Goal: Use online tool/utility

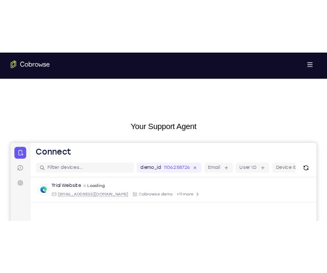
scroll to position [107, 0]
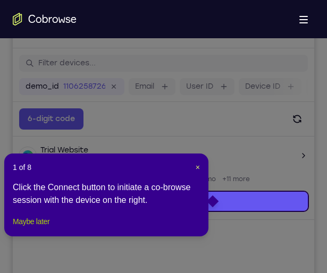
click at [49, 228] on button "Maybe later" at bounding box center [31, 221] width 37 height 13
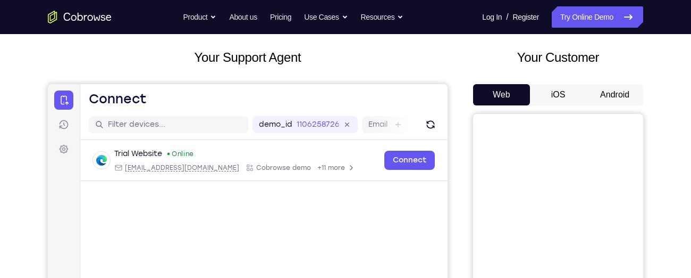
scroll to position [59, 0]
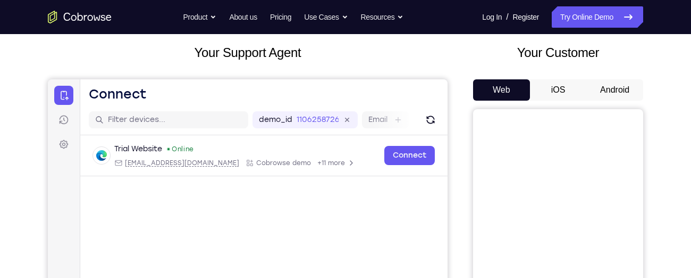
click at [620, 88] on button "Android" at bounding box center [615, 89] width 57 height 21
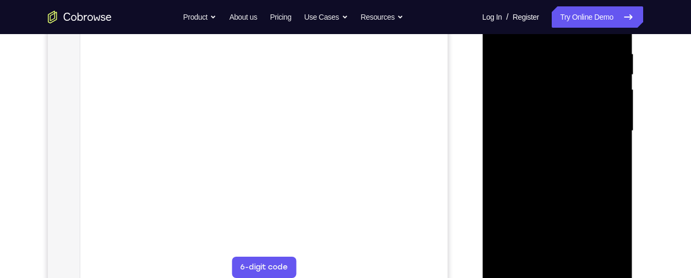
scroll to position [245, 0]
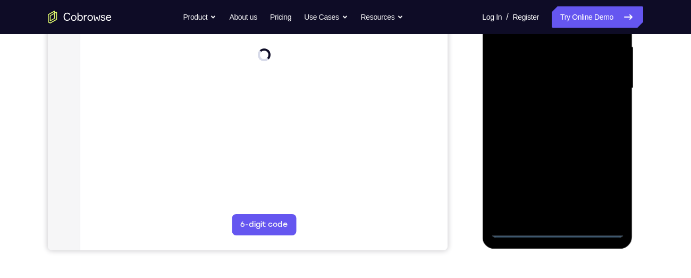
click at [555, 229] on div at bounding box center [557, 88] width 134 height 298
click at [605, 178] on div at bounding box center [557, 88] width 134 height 298
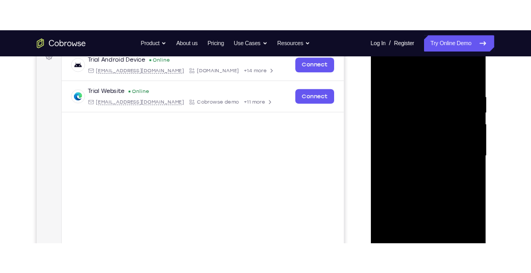
scroll to position [170, 0]
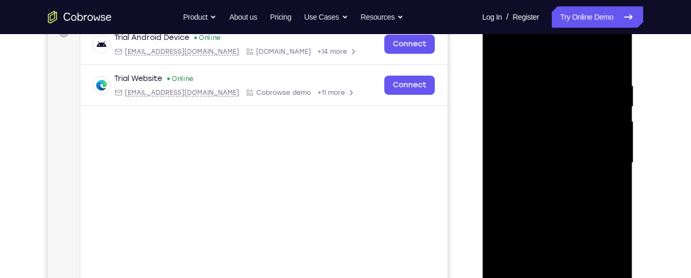
click at [502, 37] on div at bounding box center [557, 163] width 134 height 298
click at [601, 161] on div at bounding box center [557, 163] width 134 height 298
click at [547, 182] on div at bounding box center [557, 163] width 134 height 298
click at [540, 157] on div at bounding box center [557, 163] width 134 height 298
click at [564, 144] on div at bounding box center [557, 163] width 134 height 298
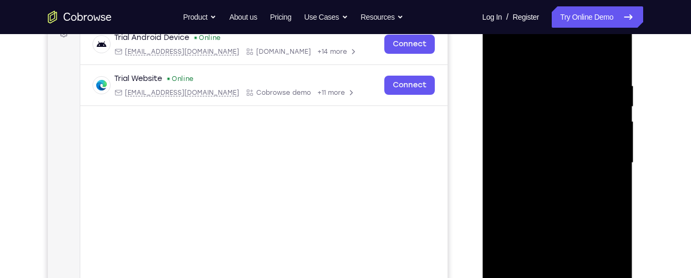
click at [564, 161] on div at bounding box center [557, 163] width 134 height 298
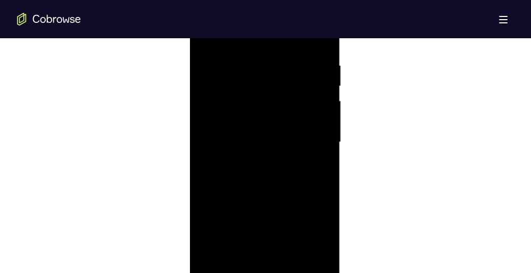
scroll to position [617, 0]
click at [274, 172] on div at bounding box center [264, 142] width 134 height 298
click at [317, 158] on div at bounding box center [264, 145] width 134 height 298
click at [275, 127] on div at bounding box center [264, 145] width 134 height 298
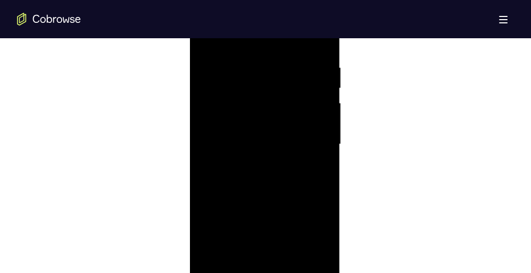
click at [270, 143] on div at bounding box center [264, 145] width 134 height 298
click at [267, 177] on div at bounding box center [264, 145] width 134 height 298
click at [265, 187] on div at bounding box center [264, 150] width 134 height 298
click at [265, 183] on div at bounding box center [264, 150] width 134 height 298
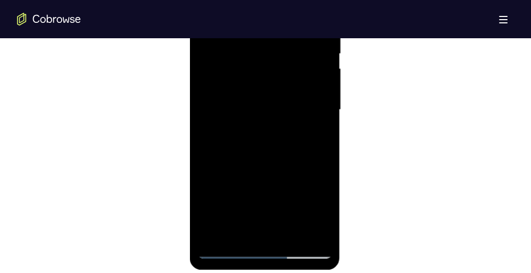
scroll to position [646, 0]
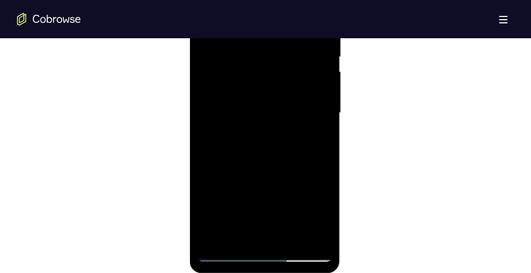
click at [267, 159] on div at bounding box center [264, 113] width 134 height 298
click at [259, 167] on div at bounding box center [264, 113] width 134 height 298
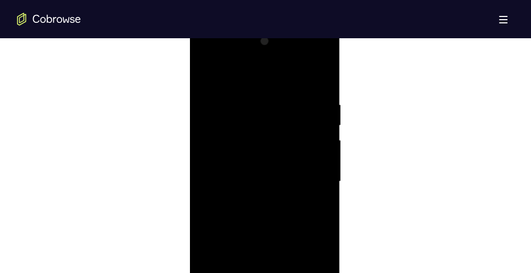
scroll to position [581, 0]
click at [250, 126] on div at bounding box center [264, 178] width 134 height 298
click at [258, 149] on div at bounding box center [264, 178] width 134 height 298
click at [247, 129] on div at bounding box center [264, 178] width 134 height 298
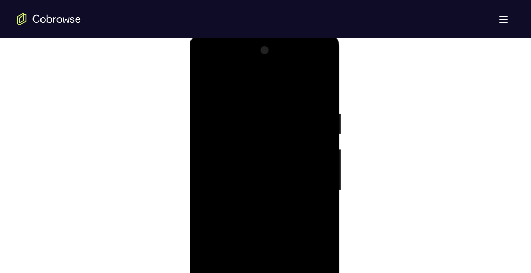
click at [233, 172] on div at bounding box center [264, 191] width 134 height 298
click at [259, 193] on div at bounding box center [264, 144] width 134 height 298
click at [297, 193] on div at bounding box center [264, 159] width 134 height 298
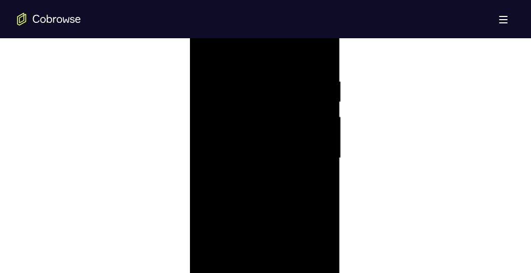
click at [297, 193] on div at bounding box center [264, 159] width 134 height 298
click at [325, 205] on div at bounding box center [264, 159] width 134 height 298
click at [322, 207] on div at bounding box center [264, 159] width 134 height 298
click at [321, 48] on div at bounding box center [264, 159] width 134 height 298
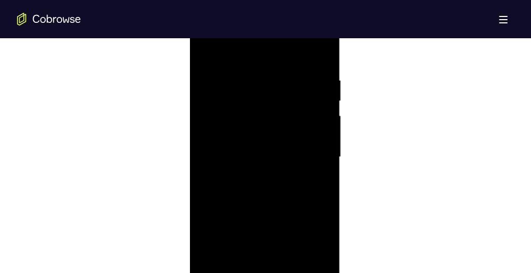
scroll to position [600, 0]
drag, startPoint x: 243, startPoint y: 195, endPoint x: 256, endPoint y: 97, distance: 98.8
click at [256, 97] on div at bounding box center [264, 159] width 134 height 298
drag, startPoint x: 241, startPoint y: 215, endPoint x: 240, endPoint y: 246, distance: 31.4
click at [240, 246] on div at bounding box center [264, 159] width 134 height 298
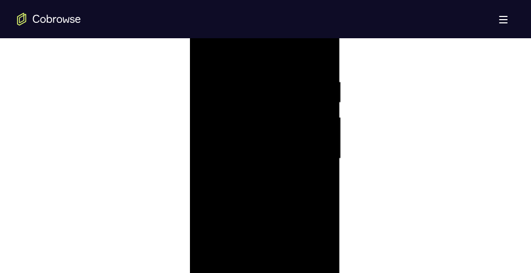
drag, startPoint x: 229, startPoint y: 137, endPoint x: 227, endPoint y: 247, distance: 109.6
click at [227, 247] on div at bounding box center [264, 159] width 134 height 298
click at [207, 110] on div at bounding box center [264, 159] width 134 height 298
click at [316, 108] on div at bounding box center [264, 159] width 134 height 298
click at [320, 54] on div at bounding box center [264, 159] width 134 height 298
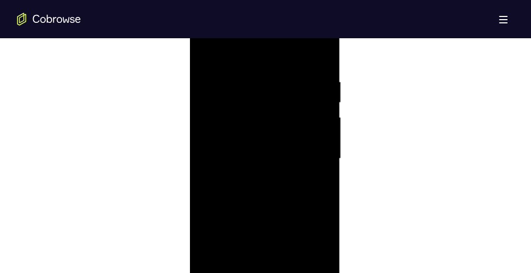
click at [208, 53] on div at bounding box center [264, 159] width 134 height 298
click at [248, 73] on div at bounding box center [264, 159] width 134 height 298
click at [311, 137] on div at bounding box center [264, 136] width 134 height 298
click at [319, 137] on div at bounding box center [264, 136] width 134 height 298
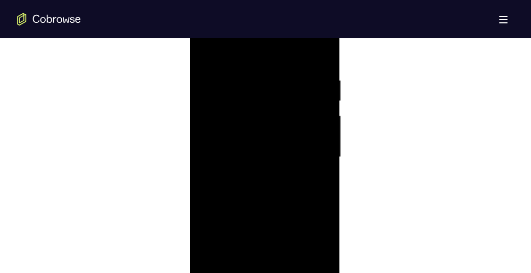
scroll to position [600, 0]
click at [321, 154] on div at bounding box center [264, 160] width 134 height 298
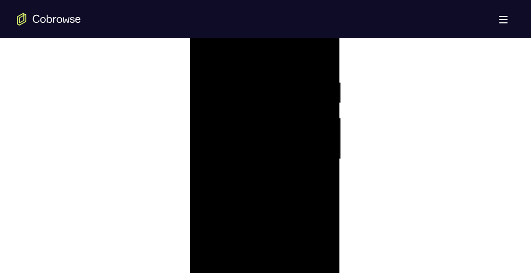
click at [321, 154] on div at bounding box center [264, 160] width 134 height 298
click at [316, 154] on div at bounding box center [264, 160] width 134 height 298
click at [205, 161] on div at bounding box center [264, 160] width 134 height 298
click at [319, 156] on div at bounding box center [264, 160] width 134 height 298
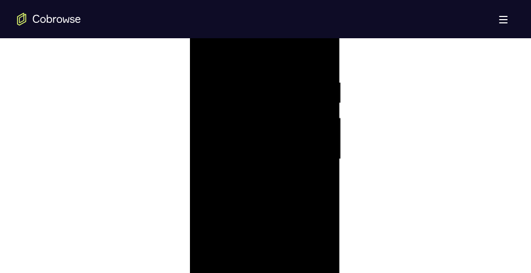
click at [222, 83] on div at bounding box center [264, 160] width 134 height 298
click at [322, 117] on div at bounding box center [264, 160] width 134 height 298
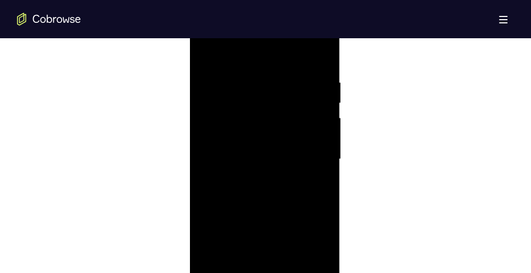
click at [322, 117] on div at bounding box center [264, 160] width 134 height 298
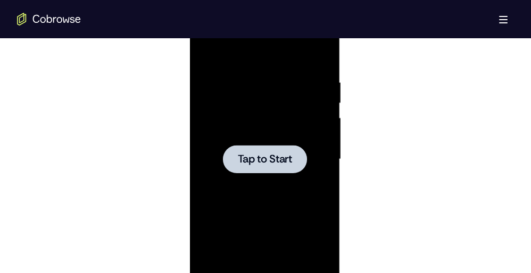
click at [272, 145] on div at bounding box center [264, 159] width 84 height 28
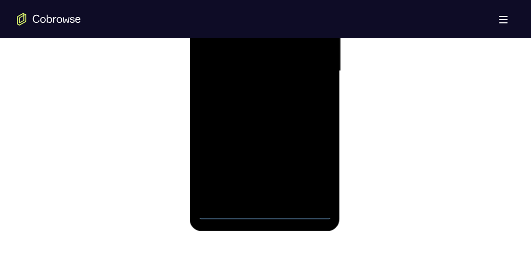
scroll to position [690, 0]
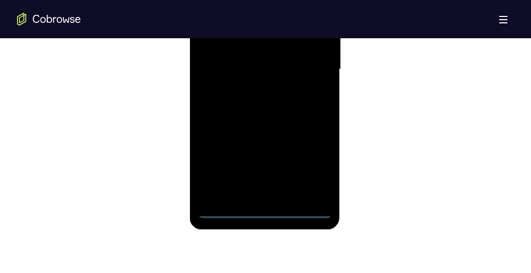
click at [264, 208] on div at bounding box center [264, 70] width 134 height 298
click at [303, 167] on div at bounding box center [264, 70] width 134 height 298
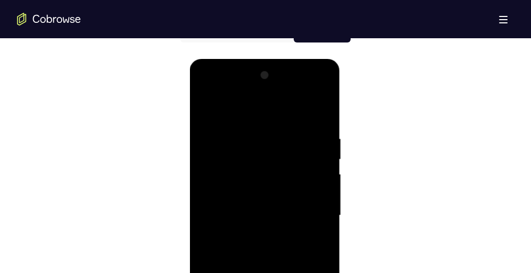
scroll to position [542, 0]
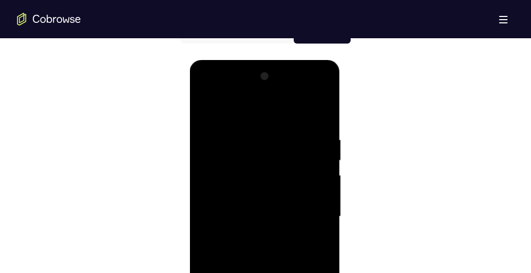
click at [207, 93] on div at bounding box center [264, 217] width 134 height 298
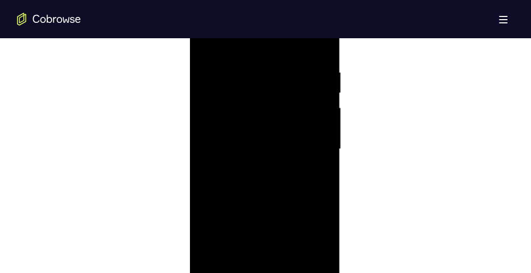
scroll to position [595, 0]
click at [309, 163] on div at bounding box center [264, 164] width 134 height 298
click at [253, 182] on div at bounding box center [264, 164] width 134 height 298
click at [235, 156] on div at bounding box center [264, 164] width 134 height 298
click at [234, 143] on div at bounding box center [264, 164] width 134 height 298
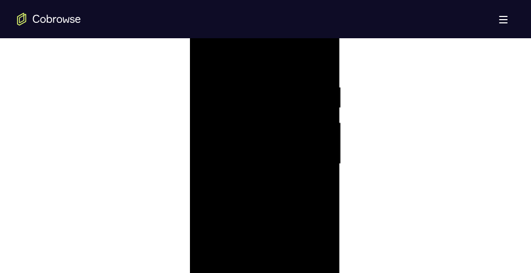
click at [241, 163] on div at bounding box center [264, 164] width 134 height 298
click at [244, 192] on div at bounding box center [264, 164] width 134 height 298
click at [253, 179] on div at bounding box center [264, 164] width 134 height 298
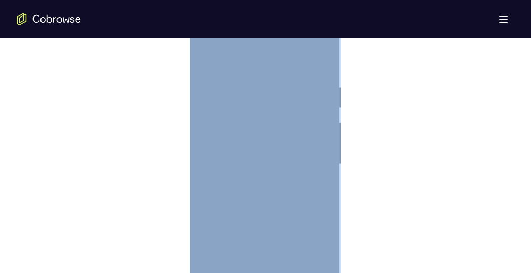
click at [256, 162] on div at bounding box center [264, 164] width 134 height 298
click at [263, 182] on div at bounding box center [264, 131] width 134 height 298
click at [290, 254] on div at bounding box center [264, 131] width 134 height 298
click at [267, 172] on div at bounding box center [264, 131] width 134 height 298
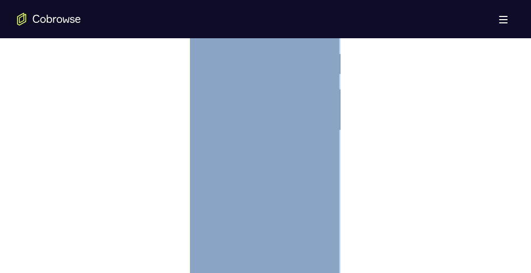
click at [311, 144] on div at bounding box center [264, 131] width 134 height 298
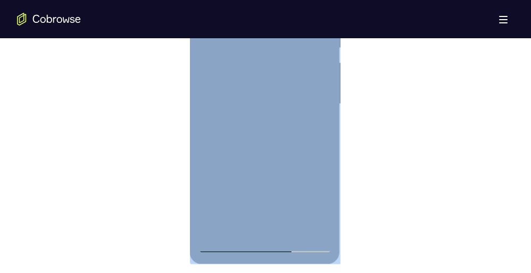
scroll to position [656, 0]
click at [243, 190] on div at bounding box center [264, 104] width 134 height 298
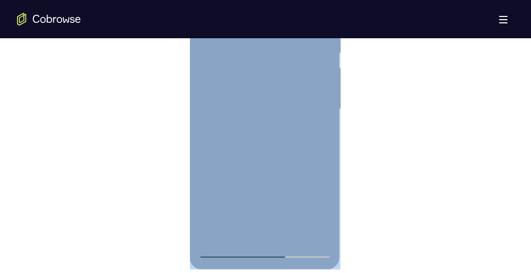
scroll to position [657, 0]
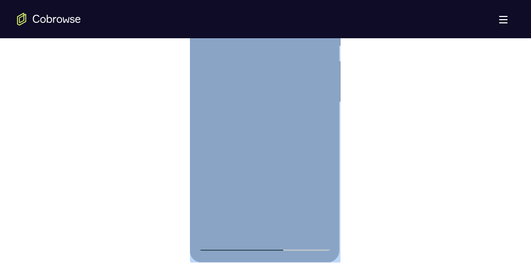
click at [229, 244] on div at bounding box center [264, 103] width 134 height 298
click at [245, 147] on div at bounding box center [264, 103] width 134 height 298
click at [313, 219] on div at bounding box center [264, 103] width 134 height 298
click at [226, 244] on div at bounding box center [264, 103] width 134 height 298
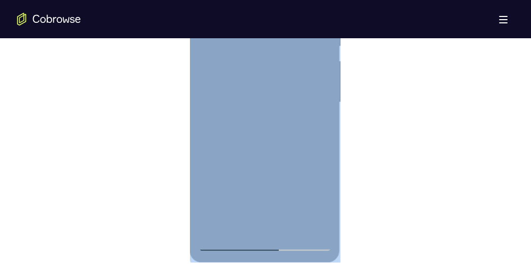
click at [280, 119] on div at bounding box center [264, 103] width 134 height 298
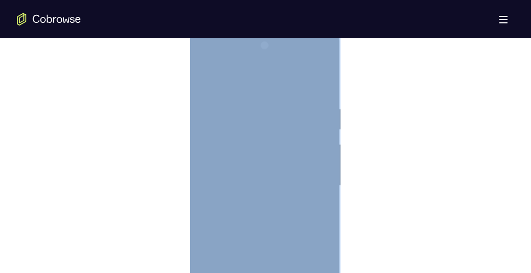
scroll to position [572, 0]
click at [269, 157] on div at bounding box center [264, 188] width 134 height 298
click at [214, 104] on div at bounding box center [264, 188] width 134 height 298
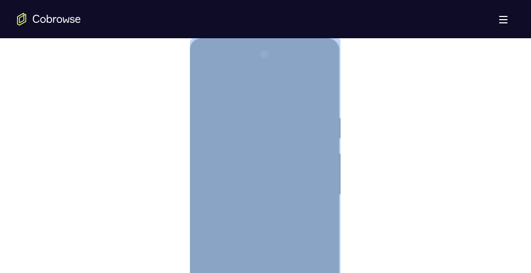
click at [208, 82] on div at bounding box center [264, 195] width 134 height 298
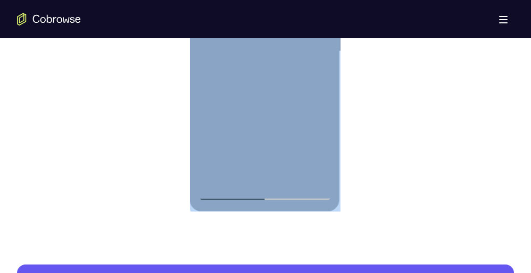
scroll to position [707, 0]
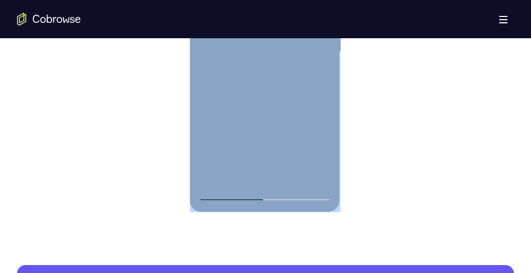
click at [238, 172] on div at bounding box center [264, 52] width 134 height 298
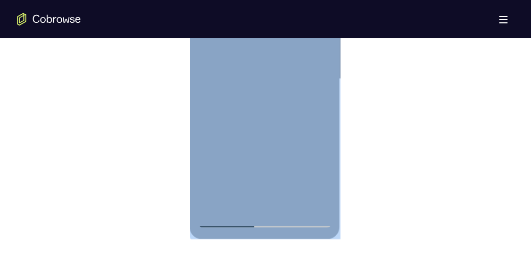
scroll to position [657, 0]
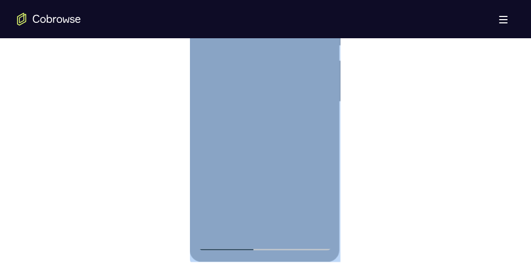
click at [230, 128] on div at bounding box center [264, 102] width 134 height 298
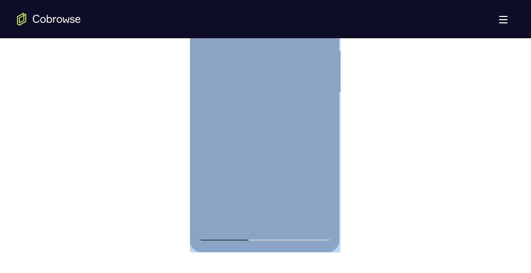
scroll to position [663, 0]
click at [320, 202] on div at bounding box center [264, 97] width 134 height 298
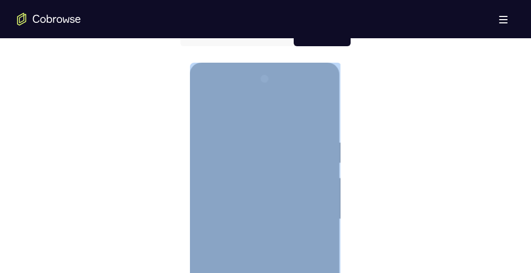
scroll to position [532, 0]
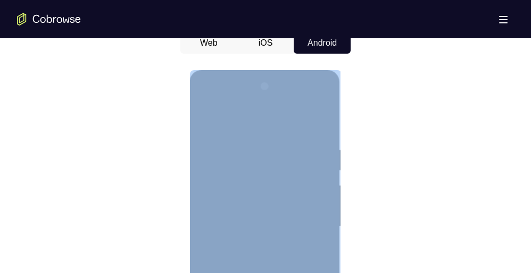
click at [204, 120] on div at bounding box center [264, 227] width 134 height 298
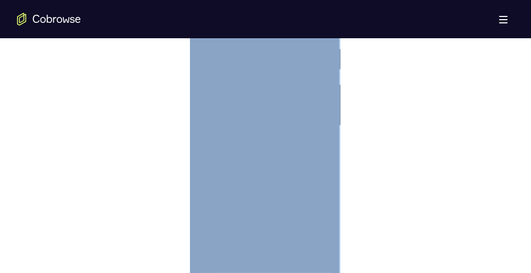
scroll to position [635, 0]
click at [235, 191] on div at bounding box center [264, 125] width 134 height 298
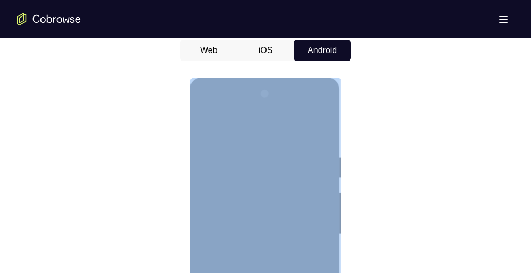
click at [207, 127] on div at bounding box center [264, 235] width 134 height 298
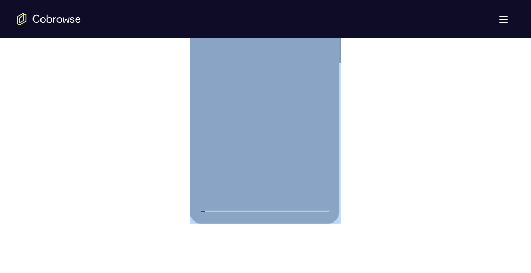
scroll to position [651, 0]
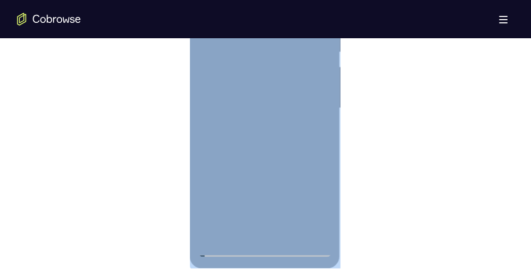
click at [224, 119] on div at bounding box center [264, 109] width 134 height 298
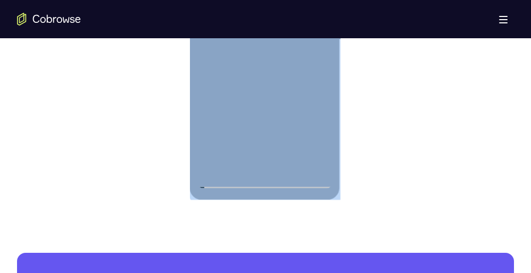
scroll to position [721, 0]
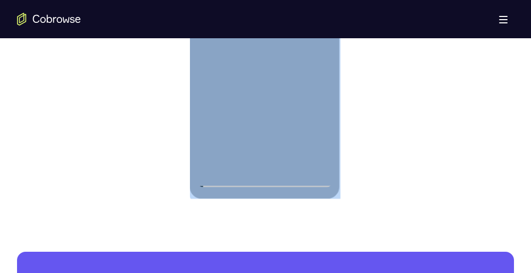
click at [300, 159] on div at bounding box center [264, 39] width 134 height 298
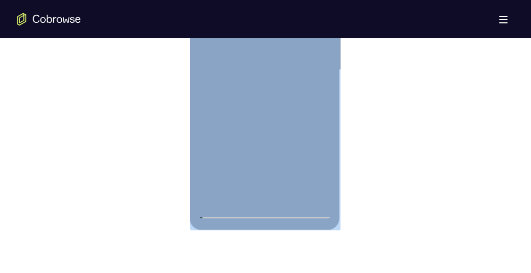
scroll to position [676, 0]
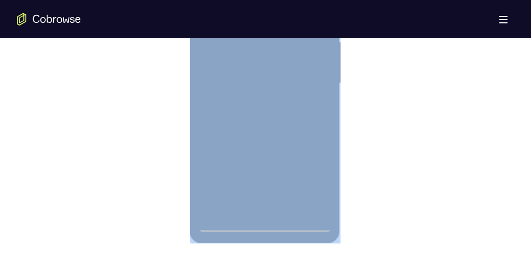
click at [321, 186] on div at bounding box center [264, 84] width 134 height 298
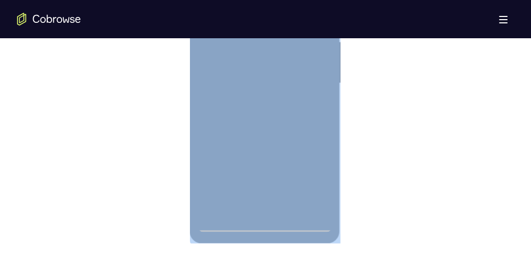
click at [321, 186] on div at bounding box center [264, 84] width 134 height 298
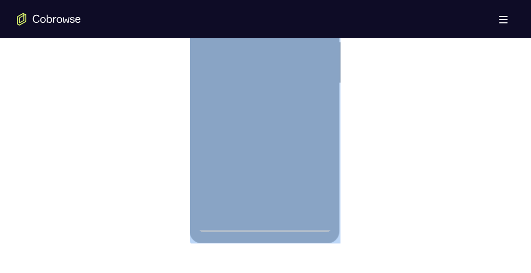
click at [321, 186] on div at bounding box center [264, 84] width 134 height 298
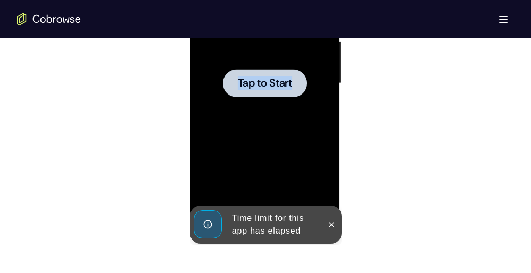
click at [321, 186] on div at bounding box center [264, 84] width 134 height 298
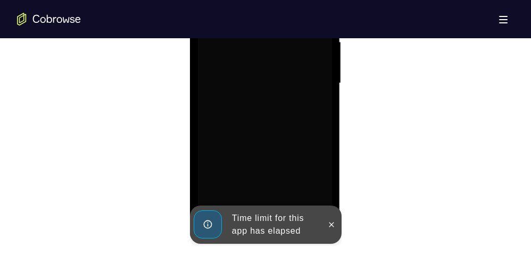
click at [321, 186] on div at bounding box center [264, 84] width 134 height 298
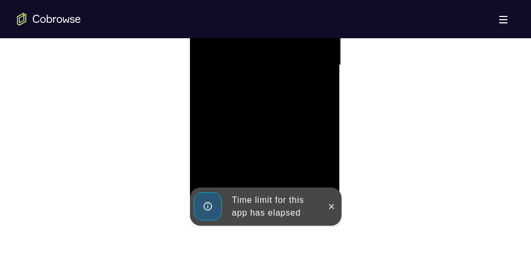
scroll to position [693, 0]
click at [332, 206] on icon at bounding box center [331, 207] width 9 height 9
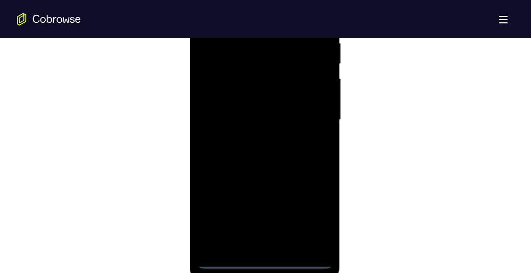
scroll to position [698, 0]
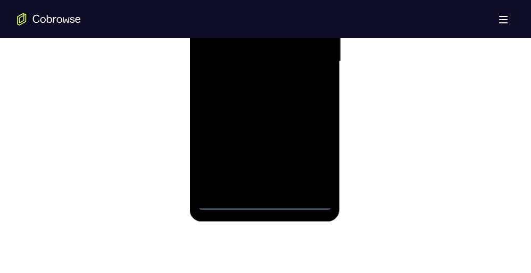
click at [266, 202] on div at bounding box center [264, 62] width 134 height 298
click at [310, 156] on div at bounding box center [264, 62] width 134 height 298
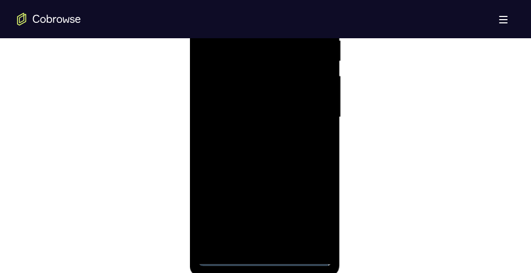
scroll to position [641, 0]
click at [311, 215] on div at bounding box center [264, 118] width 134 height 298
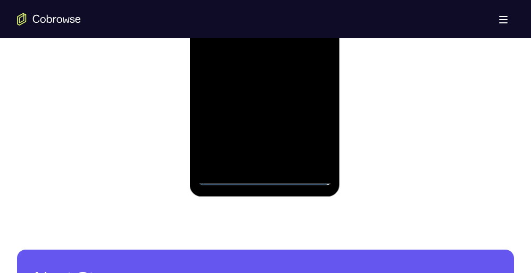
scroll to position [724, 0]
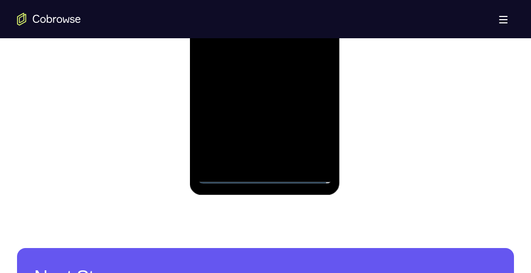
click at [261, 174] on div at bounding box center [264, 35] width 134 height 298
click at [312, 131] on div at bounding box center [264, 35] width 134 height 298
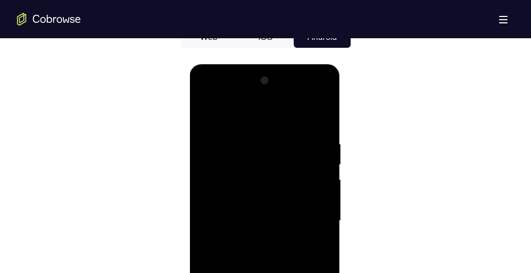
scroll to position [539, 0]
click at [206, 97] on div at bounding box center [264, 221] width 134 height 298
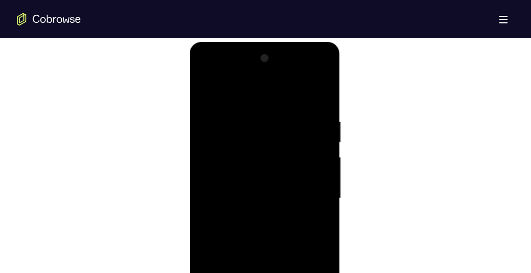
click at [313, 197] on div at bounding box center [264, 199] width 134 height 298
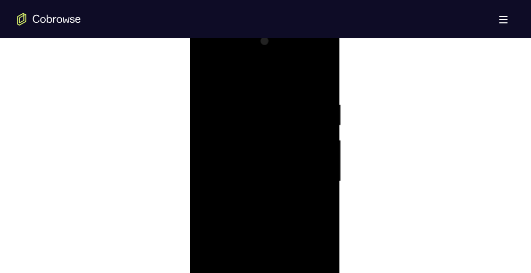
scroll to position [583, 0]
click at [254, 194] on div at bounding box center [264, 177] width 134 height 298
click at [257, 171] on div at bounding box center [264, 177] width 134 height 298
click at [249, 153] on div at bounding box center [264, 177] width 134 height 298
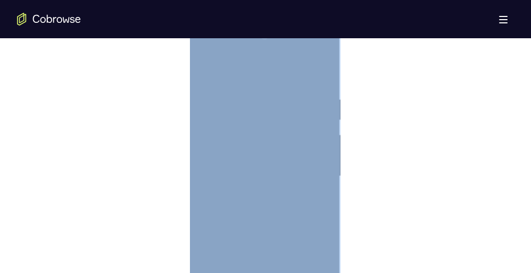
click at [252, 173] on div at bounding box center [264, 177] width 134 height 298
click at [265, 164] on div at bounding box center [264, 113] width 134 height 298
click at [321, 160] on div at bounding box center [264, 113] width 134 height 298
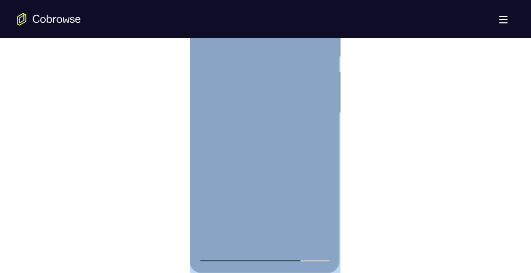
click at [321, 160] on div at bounding box center [264, 113] width 134 height 298
click at [284, 164] on div at bounding box center [264, 113] width 134 height 298
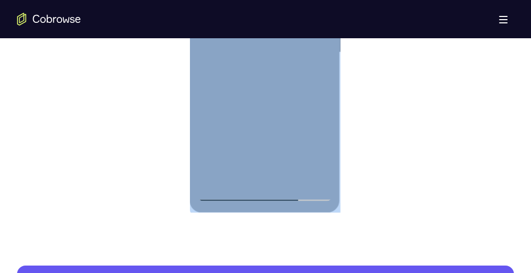
scroll to position [705, 0]
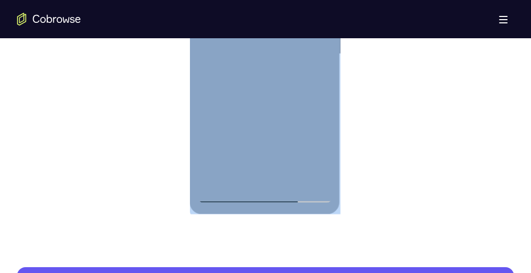
click at [291, 180] on div at bounding box center [264, 54] width 134 height 298
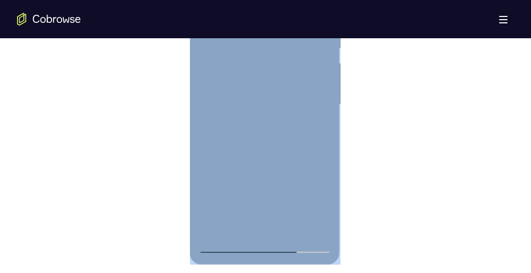
scroll to position [653, 0]
click at [269, 148] on div at bounding box center [264, 106] width 134 height 298
click at [314, 126] on div at bounding box center [264, 106] width 134 height 298
click at [256, 127] on div at bounding box center [264, 106] width 134 height 298
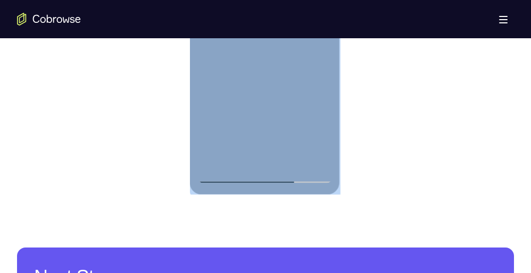
scroll to position [724, 0]
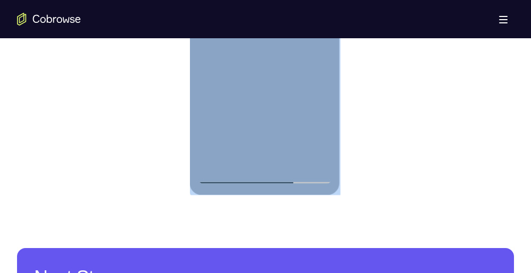
click at [259, 159] on div at bounding box center [264, 35] width 134 height 298
click at [225, 156] on div at bounding box center [264, 35] width 134 height 298
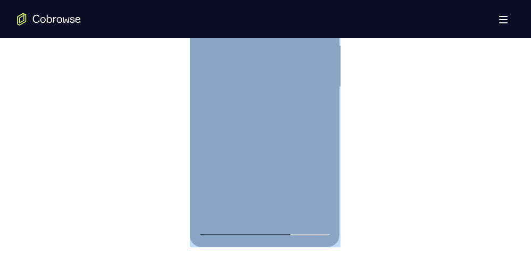
scroll to position [671, 0]
click at [323, 189] on div at bounding box center [264, 88] width 134 height 298
click at [317, 114] on div at bounding box center [264, 88] width 134 height 298
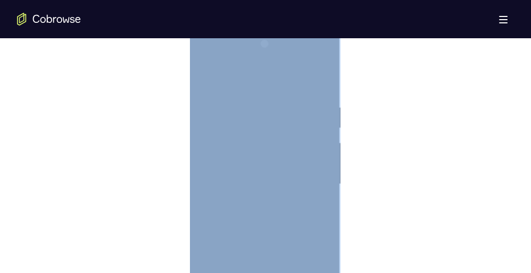
scroll to position [574, 0]
click at [206, 83] on div at bounding box center [264, 186] width 134 height 298
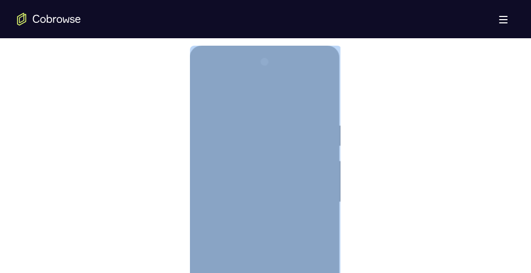
scroll to position [555, 0]
click at [208, 96] on div at bounding box center [264, 204] width 134 height 298
click at [208, 95] on div at bounding box center [264, 204] width 134 height 298
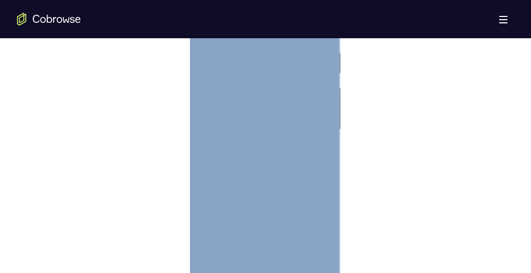
scroll to position [630, 0]
click at [291, 253] on div at bounding box center [264, 129] width 134 height 298
click at [291, 240] on div at bounding box center [264, 114] width 134 height 298
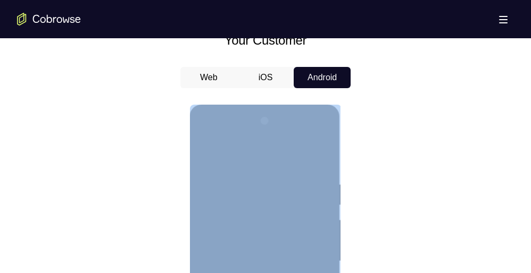
scroll to position [497, 0]
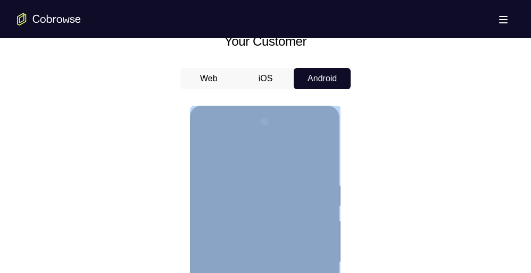
click at [325, 155] on div at bounding box center [264, 263] width 134 height 298
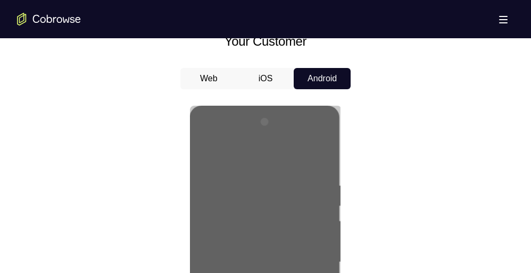
click at [432, 135] on div at bounding box center [265, 261] width 497 height 327
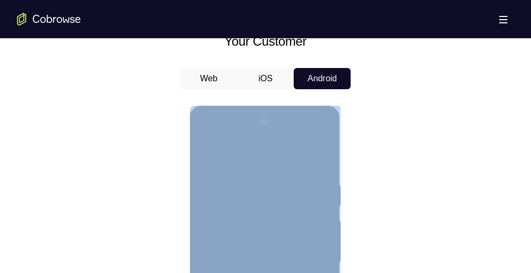
click at [320, 153] on div at bounding box center [264, 263] width 134 height 298
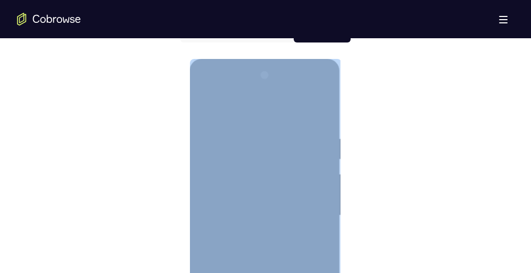
scroll to position [545, 0]
click at [205, 93] on div at bounding box center [264, 214] width 134 height 298
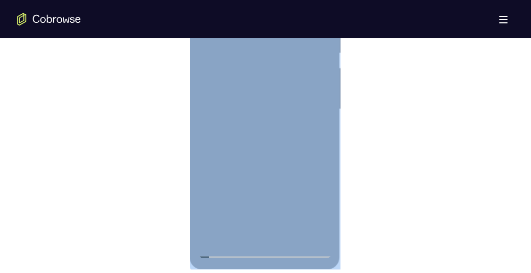
scroll to position [654, 0]
click at [290, 233] on div at bounding box center [264, 106] width 134 height 298
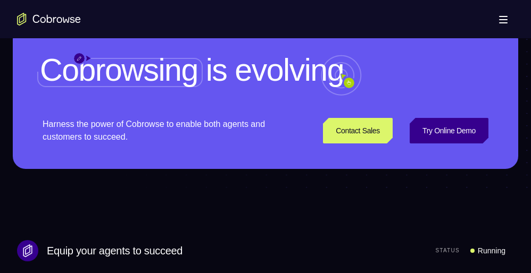
scroll to position [2779, 0]
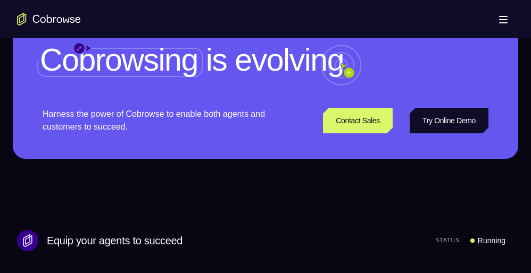
click at [441, 133] on link "Try Online Demo" at bounding box center [448, 121] width 79 height 26
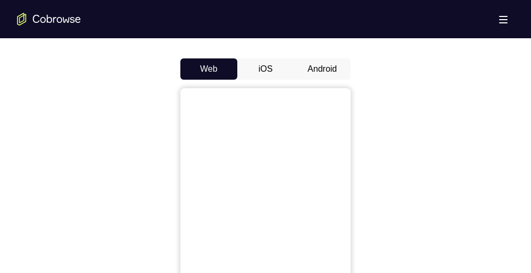
scroll to position [499, 0]
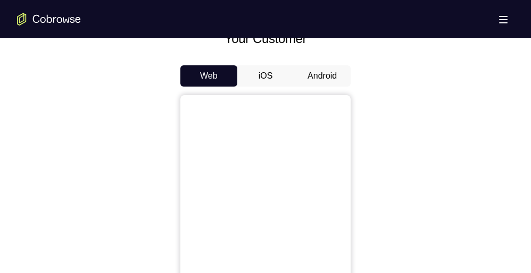
click at [320, 76] on button "Android" at bounding box center [322, 75] width 57 height 21
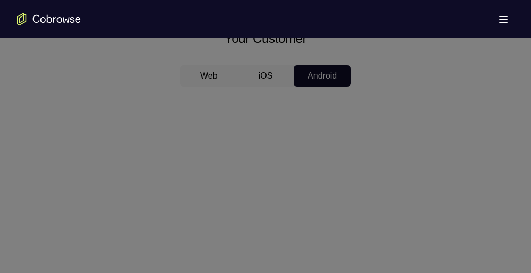
scroll to position [574, 0]
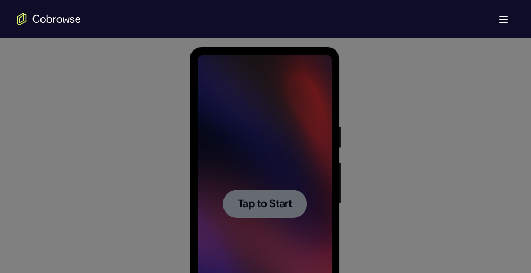
scroll to position [554, 0]
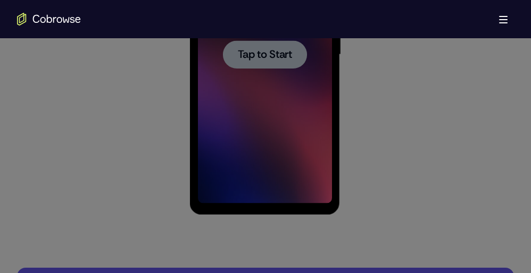
scroll to position [706, 0]
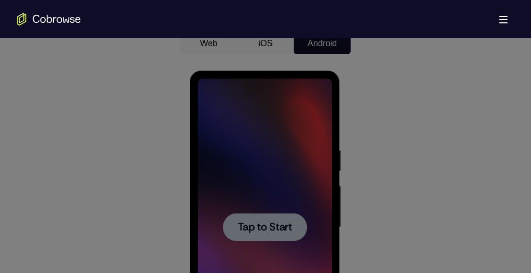
scroll to position [533, 0]
